Goal: Information Seeking & Learning: Learn about a topic

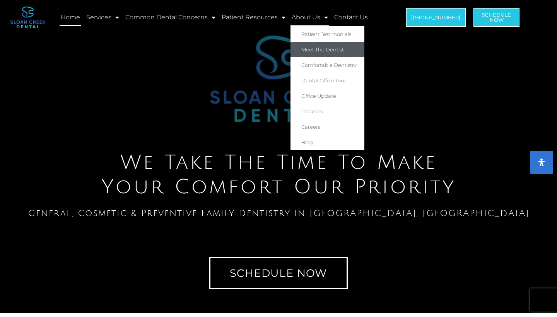
click at [319, 46] on link "Meet The Dentist" at bounding box center [328, 49] width 74 height 15
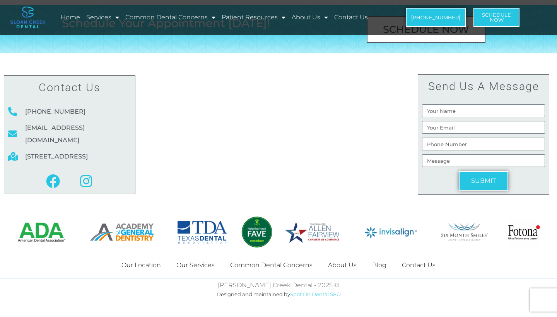
scroll to position [1477, 0]
click at [56, 181] on icon at bounding box center [53, 181] width 14 height 14
click at [53, 179] on icon at bounding box center [53, 181] width 14 height 14
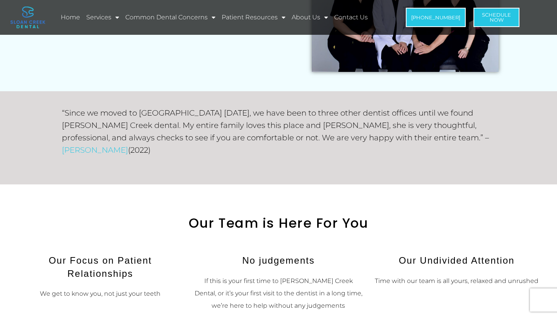
scroll to position [444, 0]
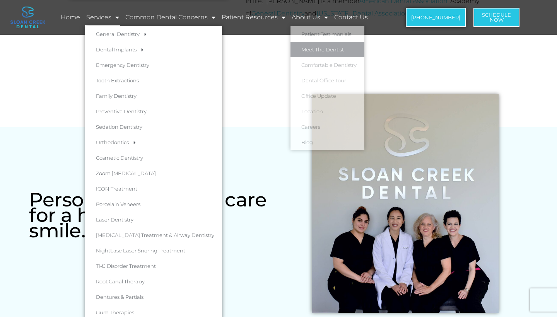
click at [95, 14] on link "Services" at bounding box center [102, 18] width 35 height 18
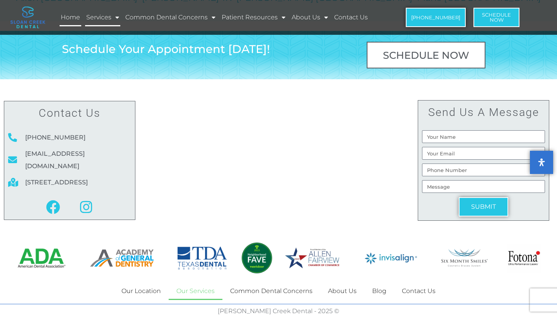
scroll to position [2296, 0]
click at [74, 21] on link "Home" at bounding box center [71, 18] width 22 height 18
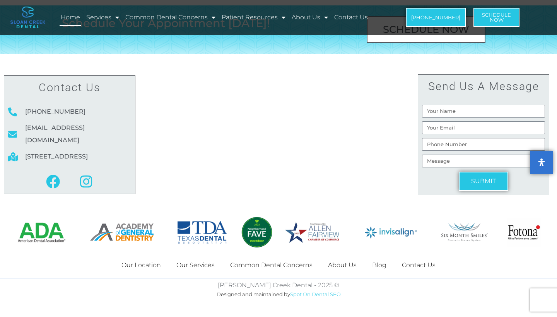
scroll to position [3532, 0]
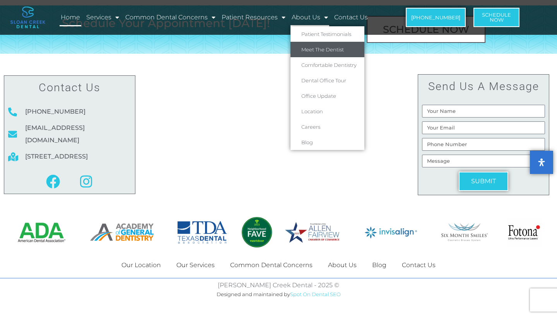
click at [320, 56] on link "Meet The Dentist" at bounding box center [328, 49] width 74 height 15
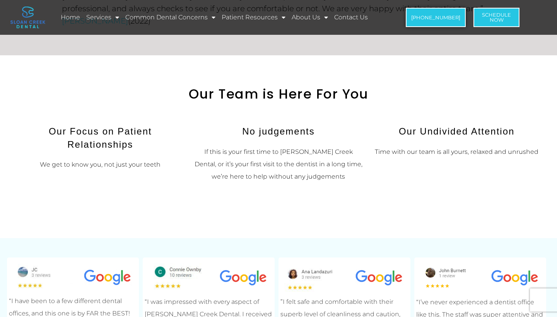
scroll to position [813, 0]
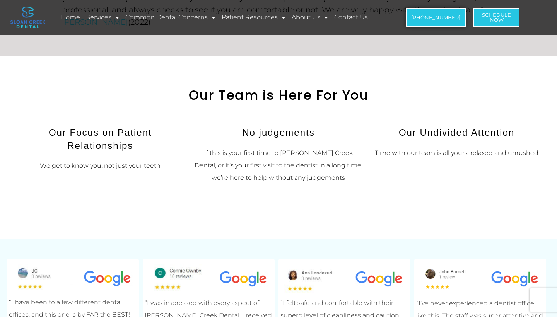
click at [268, 87] on h2 "Our Team is Here For You" at bounding box center [278, 95] width 433 height 16
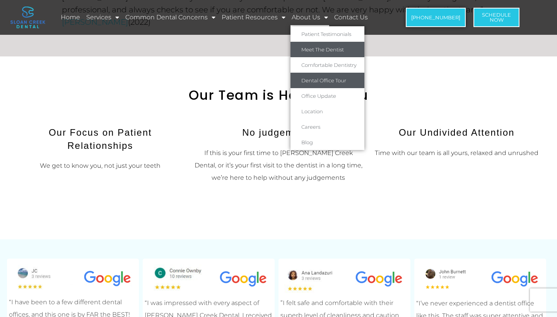
click at [330, 87] on link "Dental Office Tour" at bounding box center [328, 80] width 74 height 15
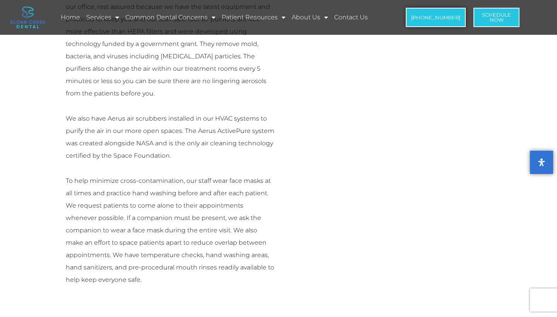
scroll to position [1362, 0]
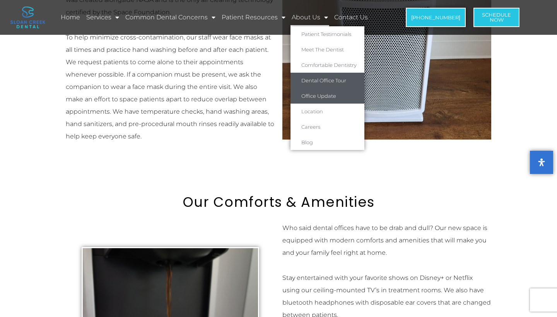
click at [320, 93] on link "Office Update" at bounding box center [328, 95] width 74 height 15
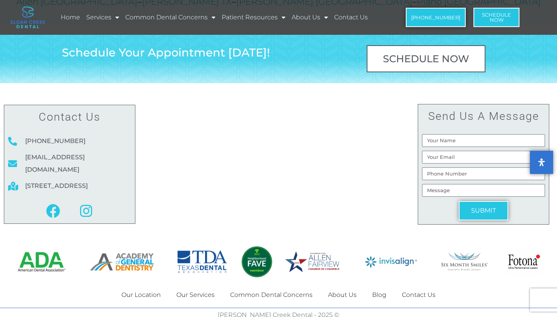
scroll to position [870, 0]
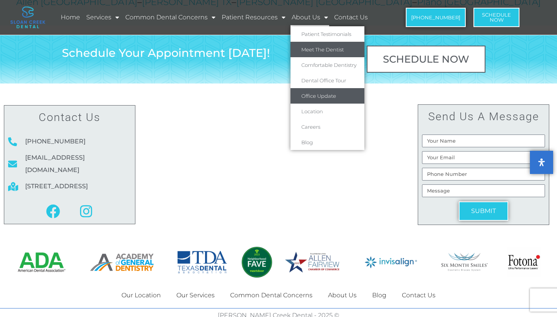
click at [312, 50] on link "Meet The Dentist" at bounding box center [328, 49] width 74 height 15
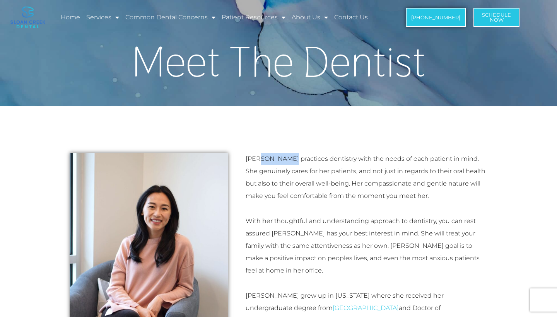
drag, startPoint x: 287, startPoint y: 157, endPoint x: 256, endPoint y: 157, distance: 30.6
click at [256, 157] on p "Dr. Tina Feng practices dentistry with the needs of each patient in mind. She g…" at bounding box center [367, 178] width 242 height 50
copy p "Tina Feng"
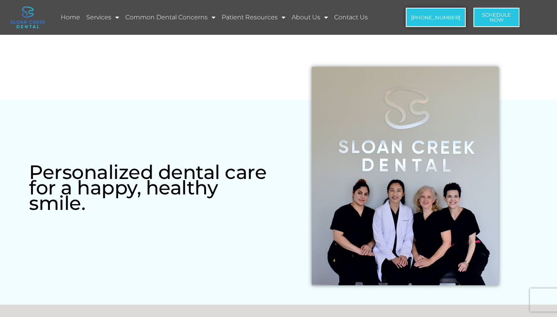
scroll to position [432, 0]
